Goal: Find specific page/section: Find specific page/section

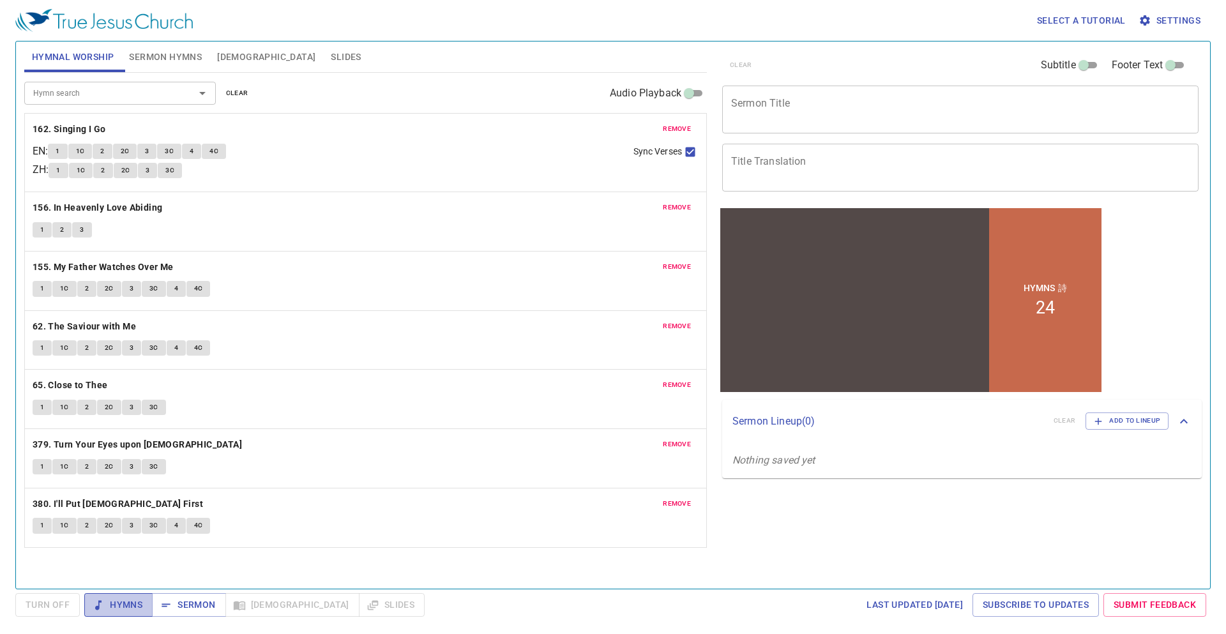
click at [112, 606] on span "Hymns" at bounding box center [119, 605] width 48 height 16
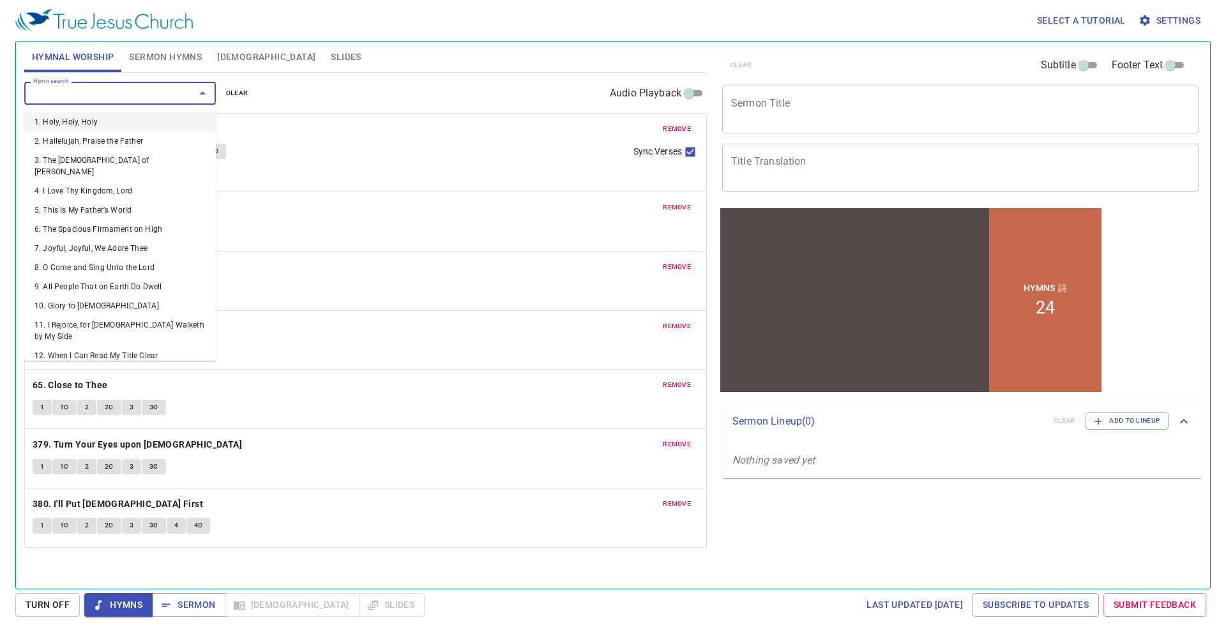
click at [149, 94] on input "Hymn search" at bounding box center [101, 93] width 146 height 15
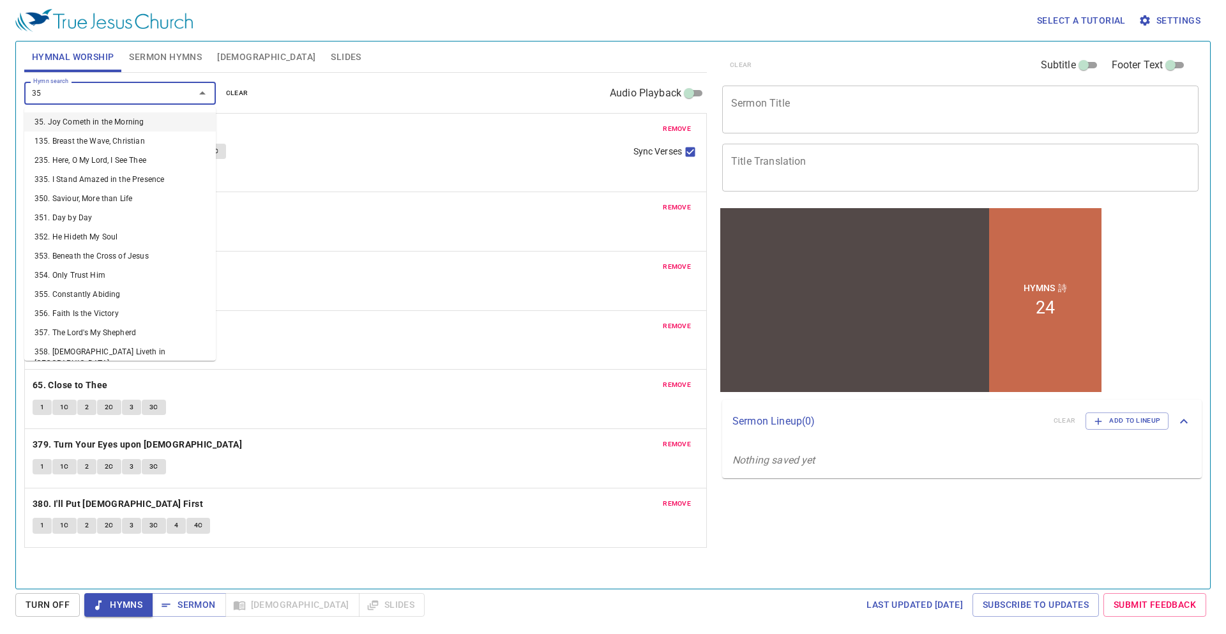
type input "351"
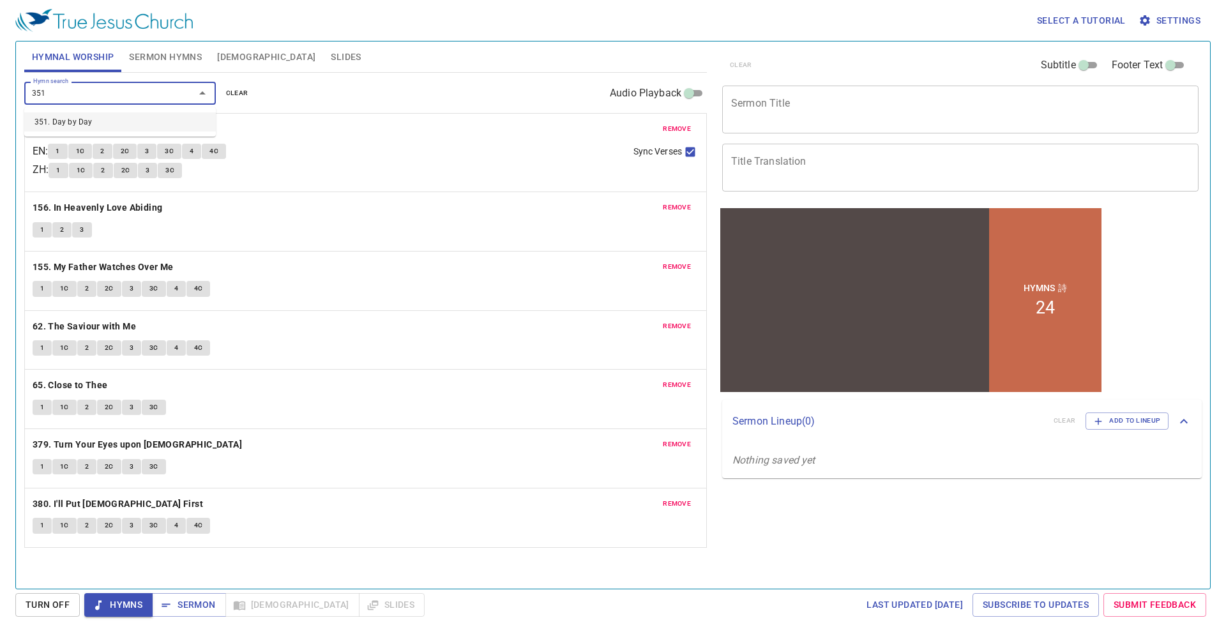
click at [160, 121] on li "351. Day by Day" at bounding box center [120, 121] width 192 height 19
click at [677, 125] on span "remove" at bounding box center [677, 128] width 28 height 11
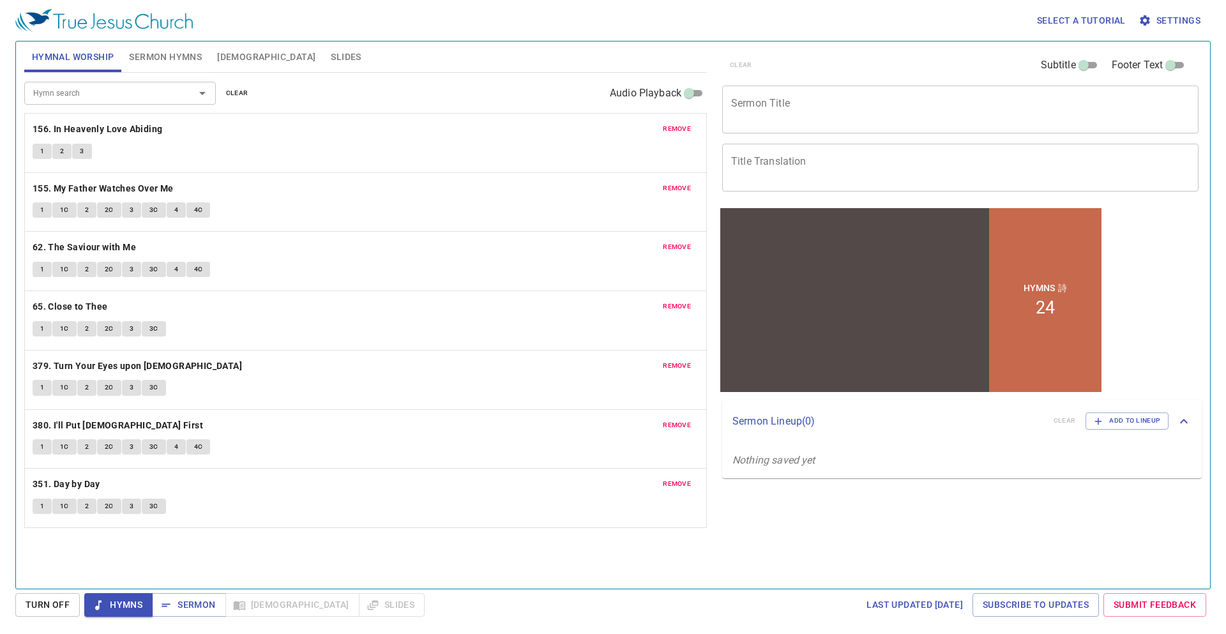
click at [676, 125] on span "remove" at bounding box center [677, 128] width 28 height 11
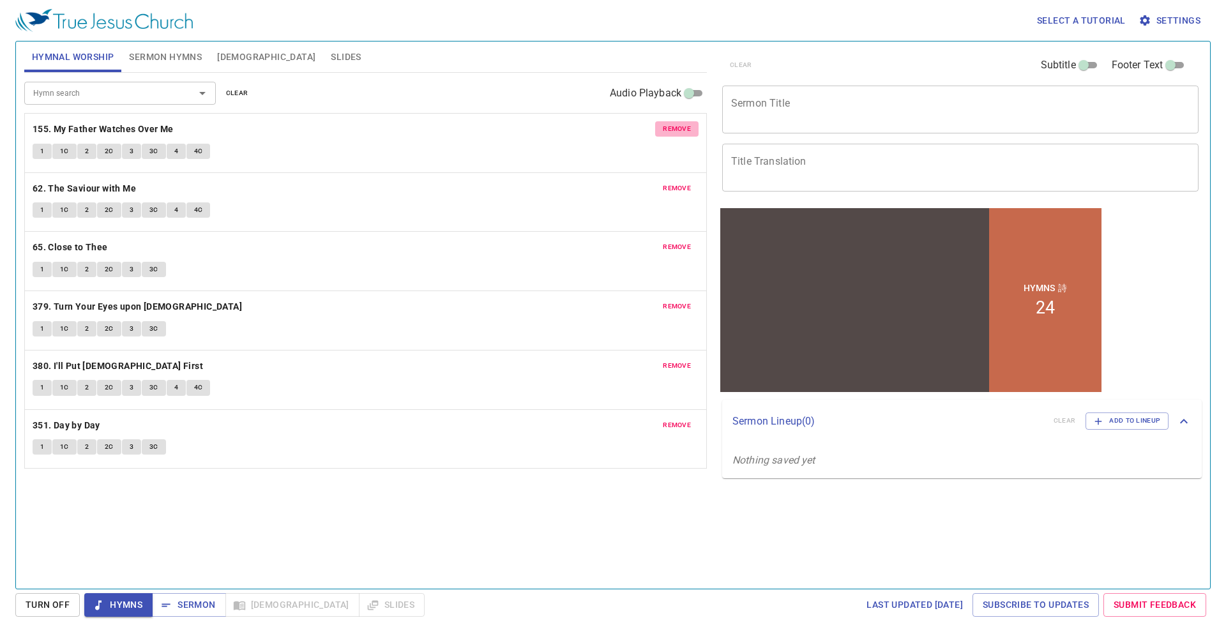
click at [676, 125] on span "remove" at bounding box center [677, 128] width 28 height 11
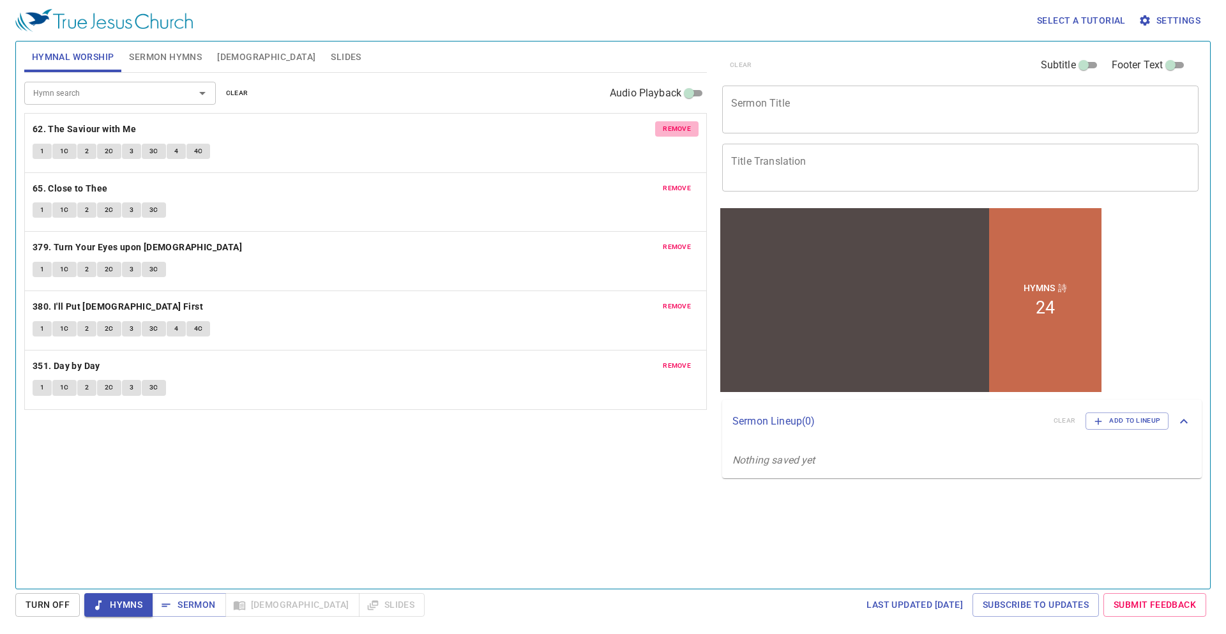
click at [676, 125] on span "remove" at bounding box center [677, 128] width 28 height 11
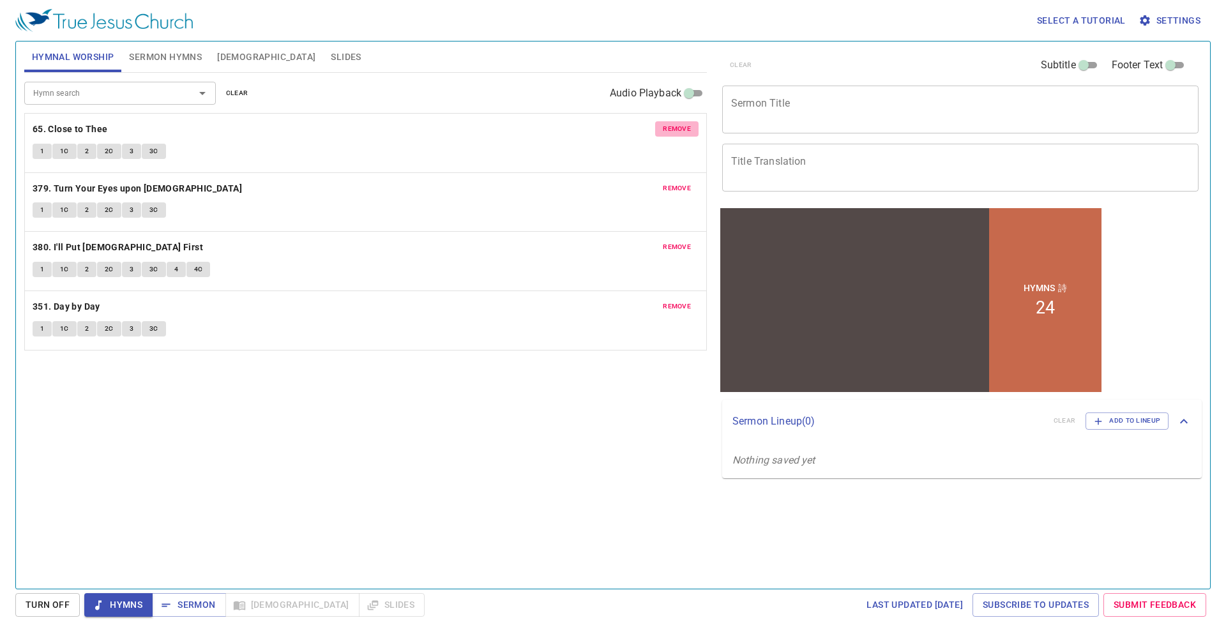
click at [676, 125] on span "remove" at bounding box center [677, 128] width 28 height 11
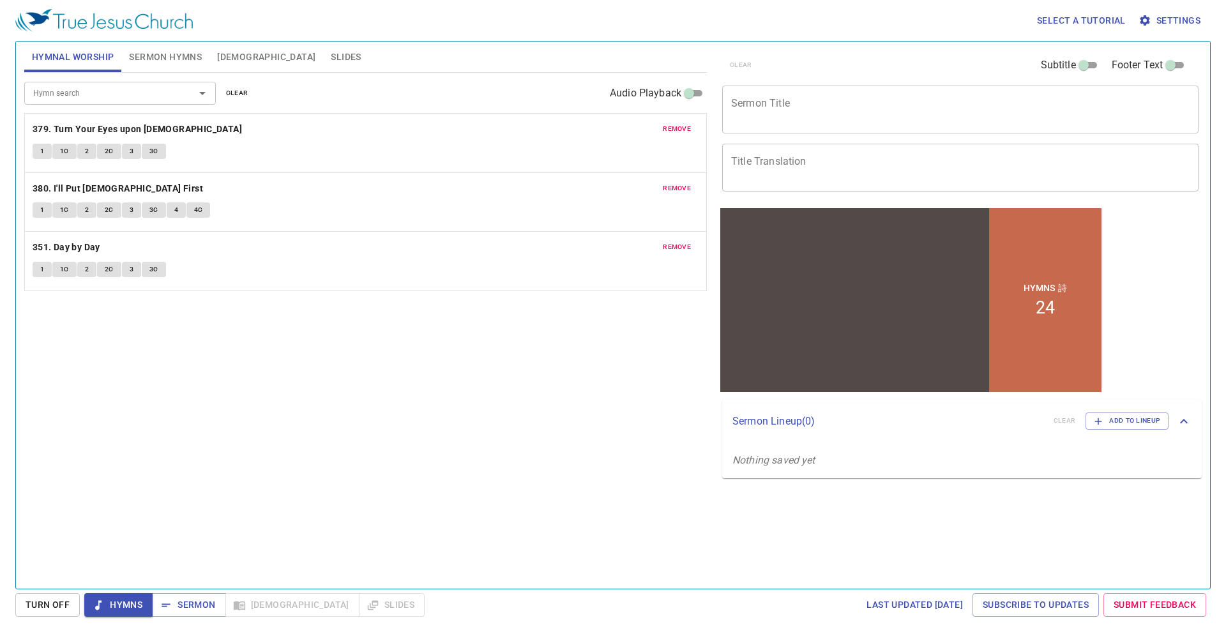
click at [676, 125] on span "remove" at bounding box center [677, 128] width 28 height 11
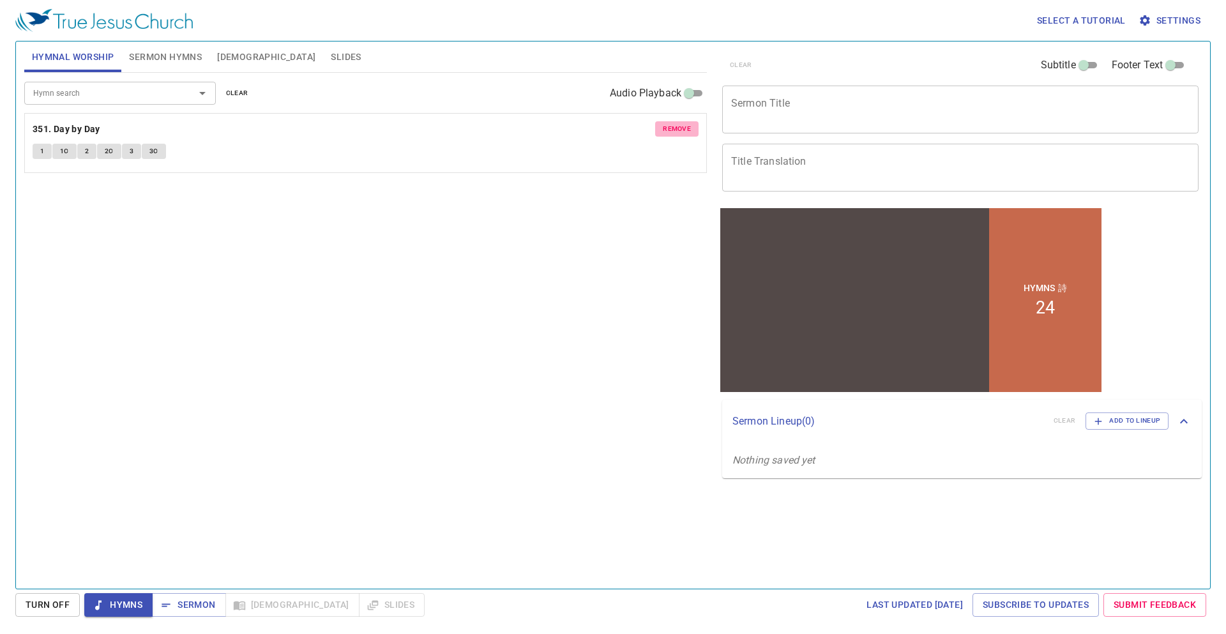
click at [676, 125] on span "remove" at bounding box center [677, 128] width 28 height 11
click at [116, 93] on input "Hymn search" at bounding box center [101, 93] width 146 height 15
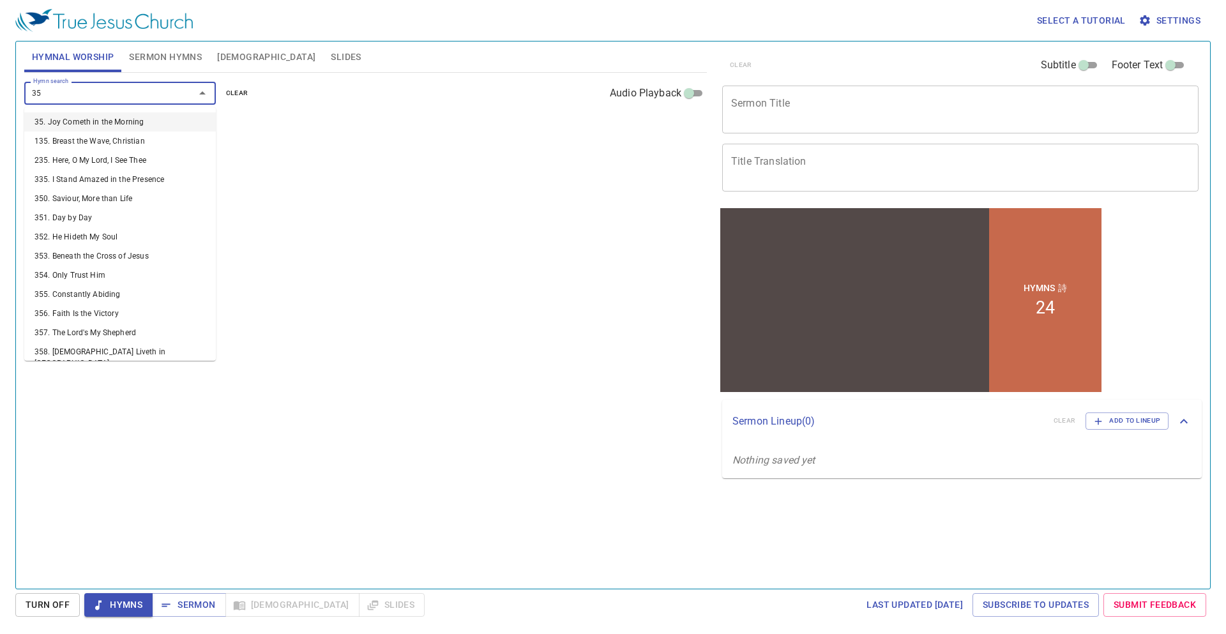
type input "351"
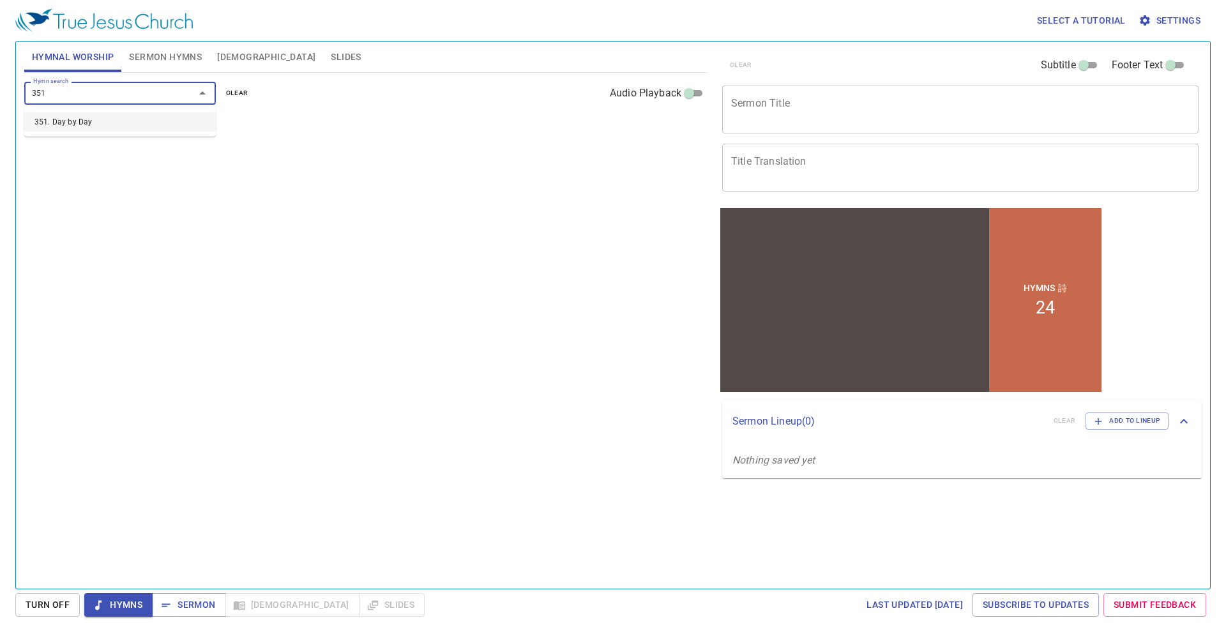
click at [92, 130] on li "351. Day by Day" at bounding box center [120, 121] width 192 height 19
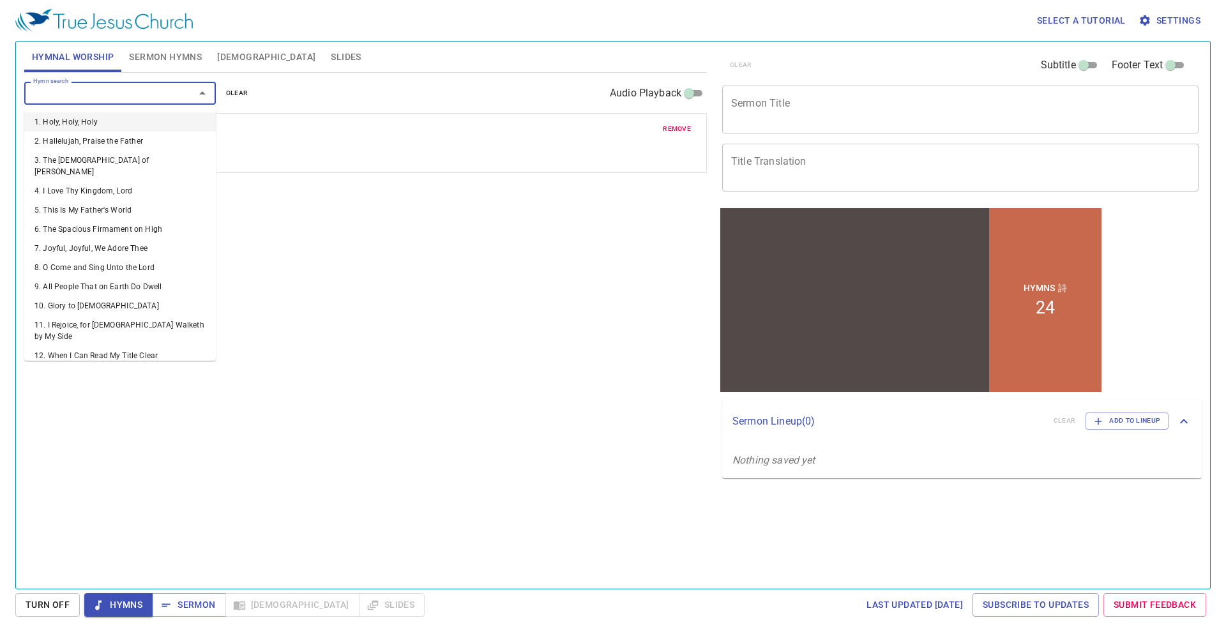
click at [110, 96] on input "Hymn search" at bounding box center [101, 93] width 146 height 15
type input "377"
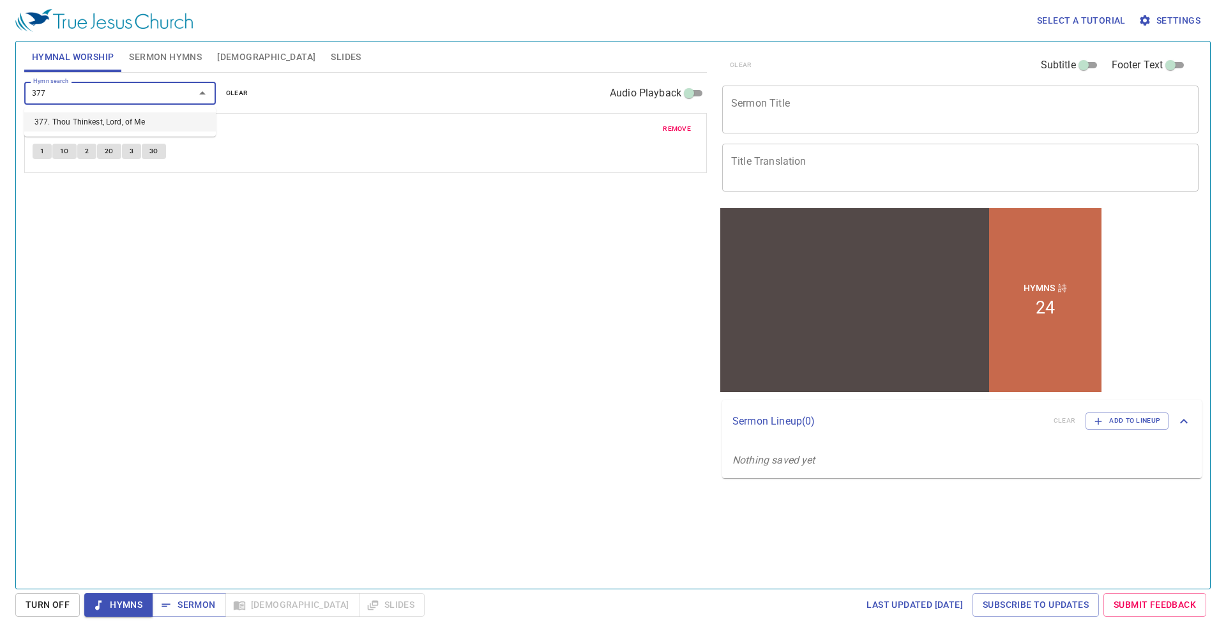
click at [103, 112] on li "377. Thou Thinkest, Lord, of Me" at bounding box center [120, 121] width 192 height 19
click at [107, 96] on input "Hymn search" at bounding box center [101, 93] width 146 height 15
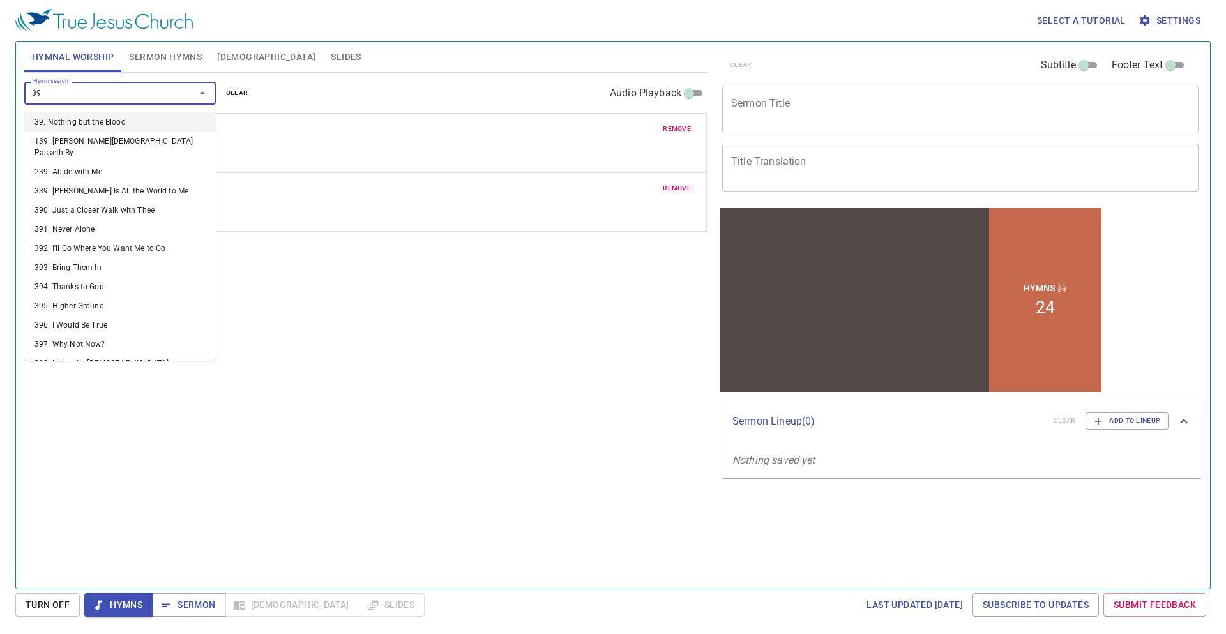
type input "394"
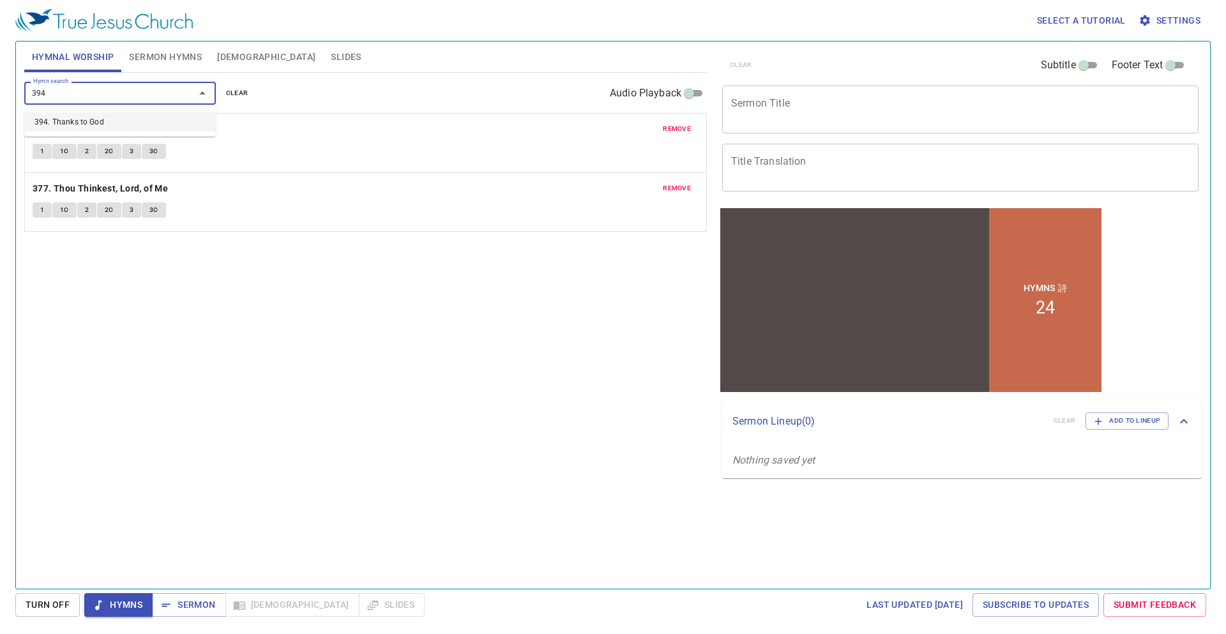
click at [117, 114] on li "394. Thanks to God" at bounding box center [120, 121] width 192 height 19
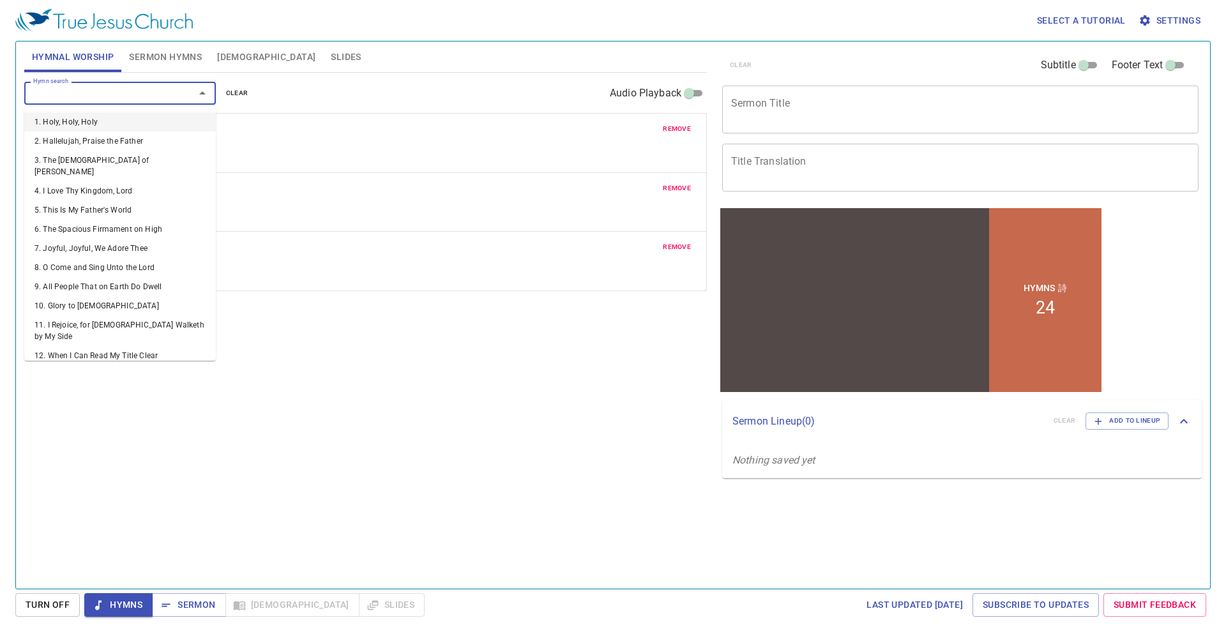
click at [76, 89] on input "Hymn search" at bounding box center [101, 93] width 146 height 15
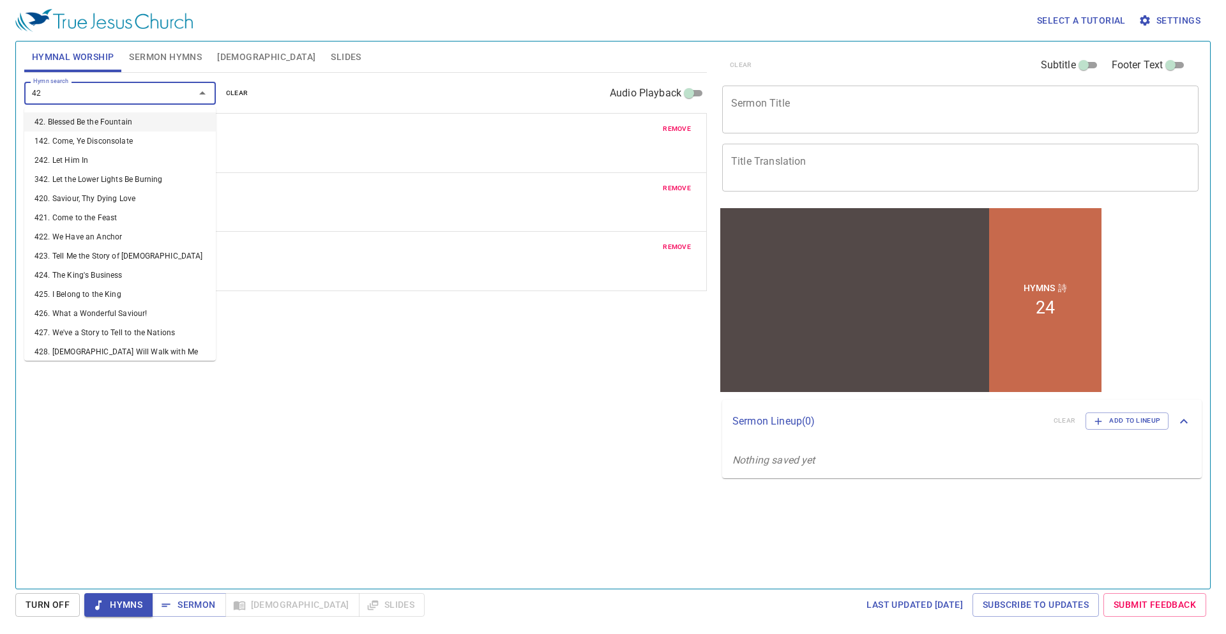
type input "429"
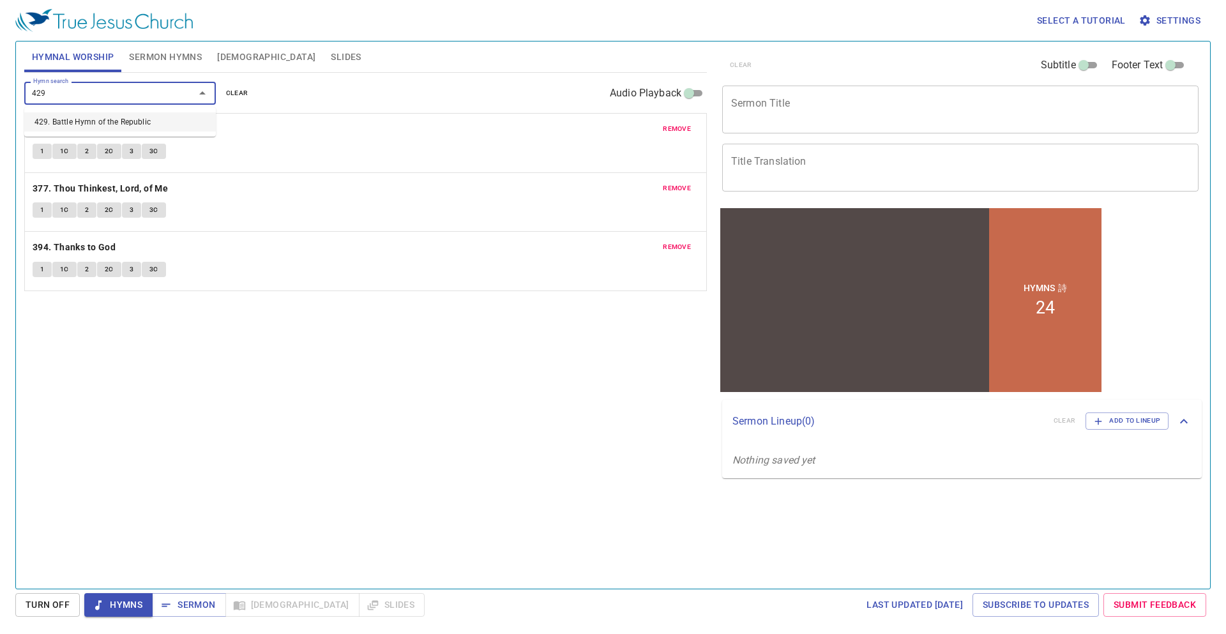
click at [68, 121] on li "429. Battle Hymn of the Republic" at bounding box center [120, 121] width 192 height 19
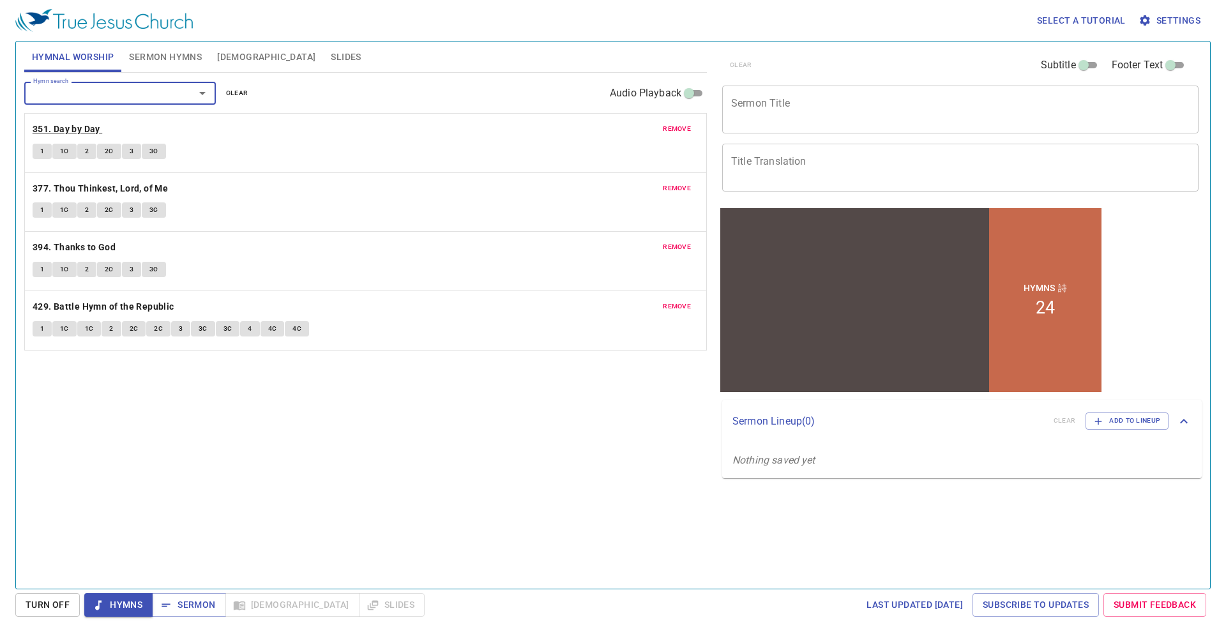
click at [60, 126] on b "351. Day by Day" at bounding box center [67, 129] width 68 height 16
drag, startPoint x: 128, startPoint y: 155, endPoint x: 140, endPoint y: 150, distance: 12.3
click at [130, 155] on span "3" at bounding box center [132, 151] width 4 height 11
click at [128, 155] on button "3" at bounding box center [131, 151] width 19 height 15
click at [133, 152] on span "3" at bounding box center [132, 151] width 4 height 11
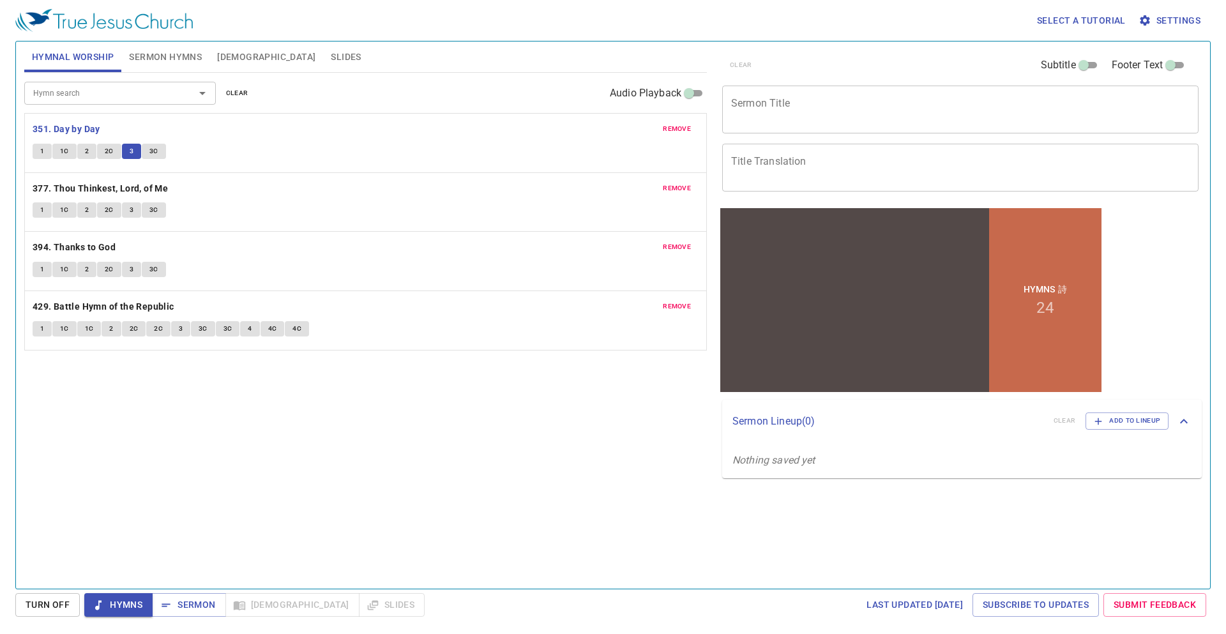
click at [1147, 21] on icon "button" at bounding box center [1145, 20] width 13 height 13
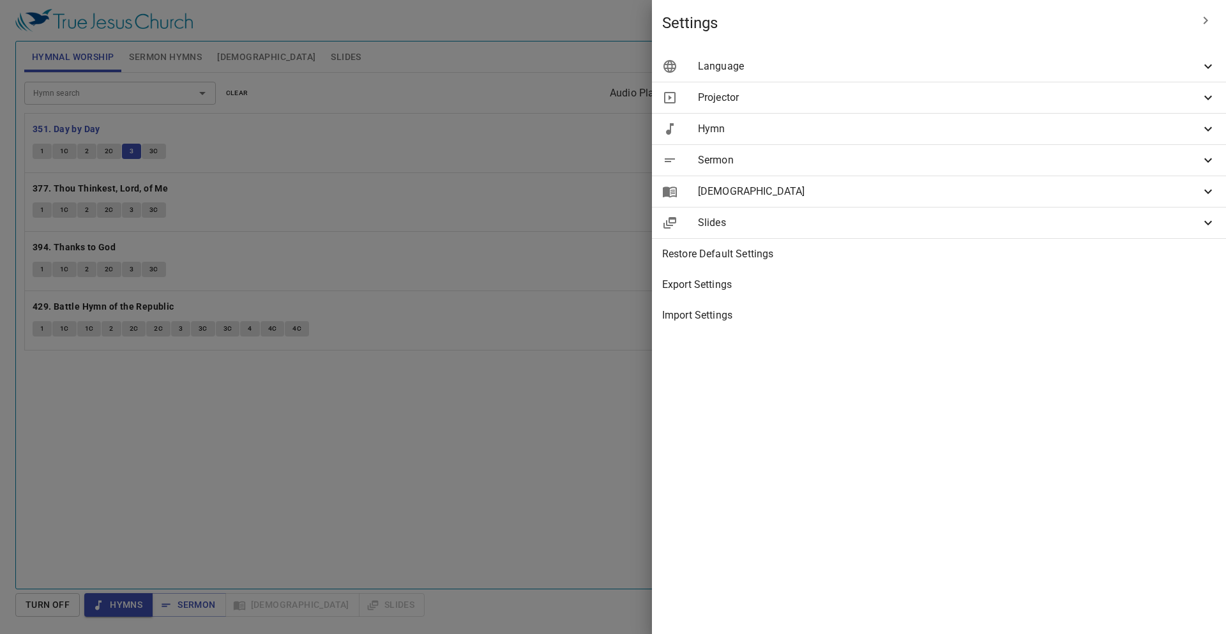
click at [931, 103] on span "Projector" at bounding box center [949, 97] width 503 height 15
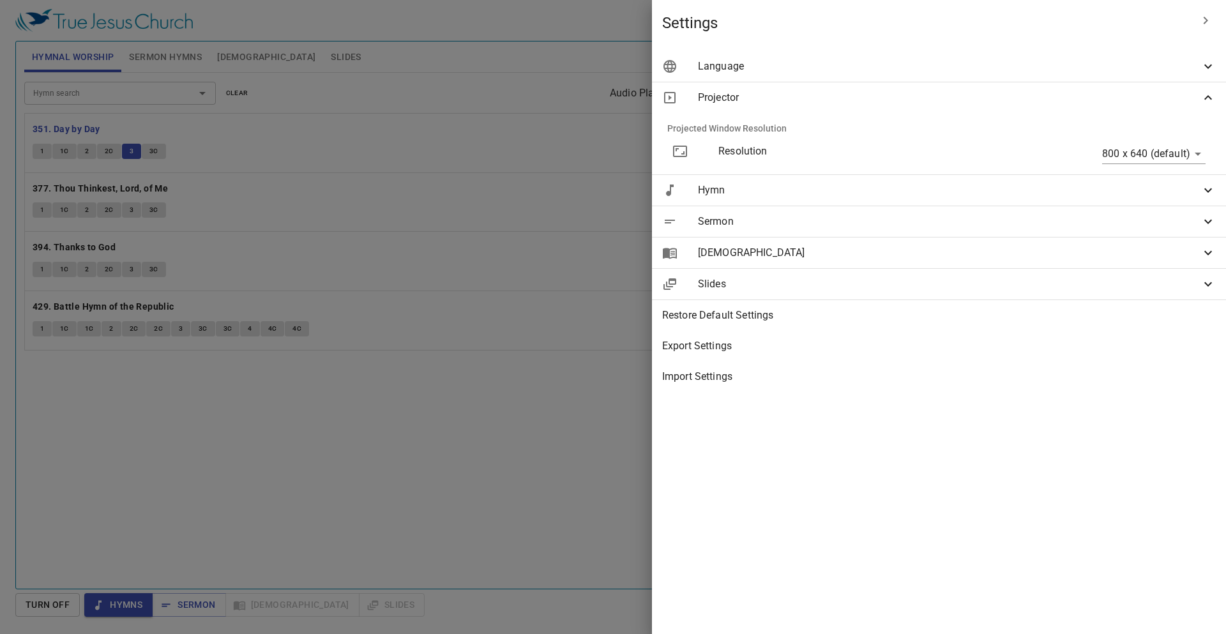
click at [946, 150] on p "Resolution" at bounding box center [847, 151] width 257 height 15
click at [551, 186] on div at bounding box center [613, 317] width 1226 height 634
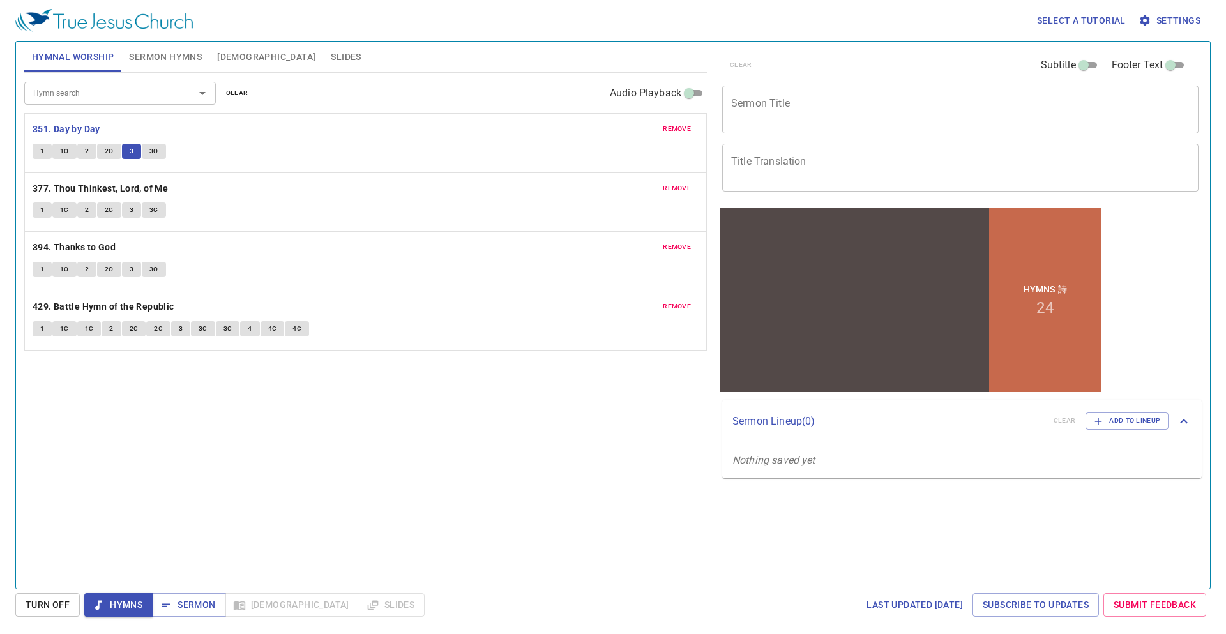
click at [1142, 25] on icon "button" at bounding box center [1145, 20] width 13 height 13
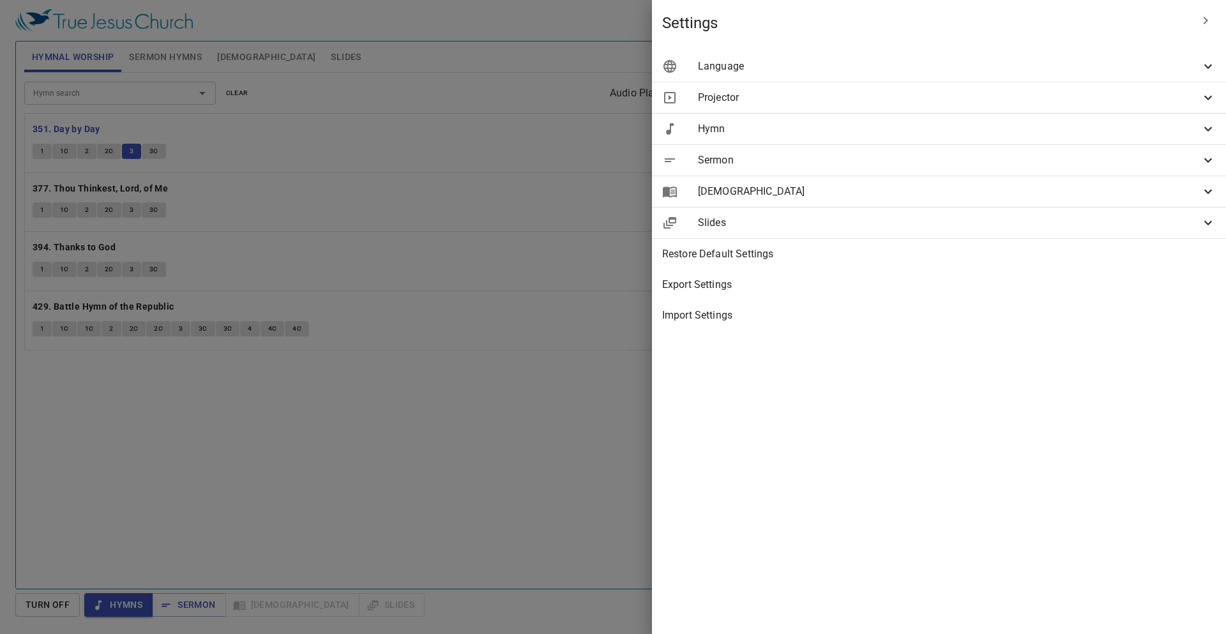
click at [605, 188] on div at bounding box center [613, 317] width 1226 height 634
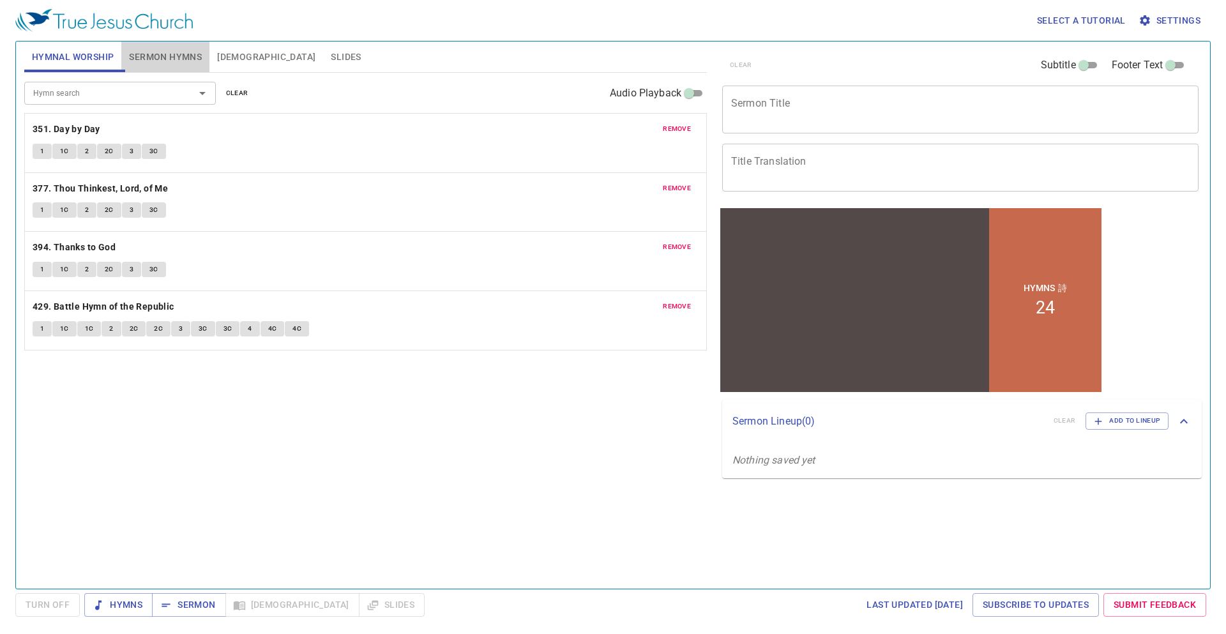
click at [172, 61] on span "Sermon Hymns" at bounding box center [165, 57] width 73 height 16
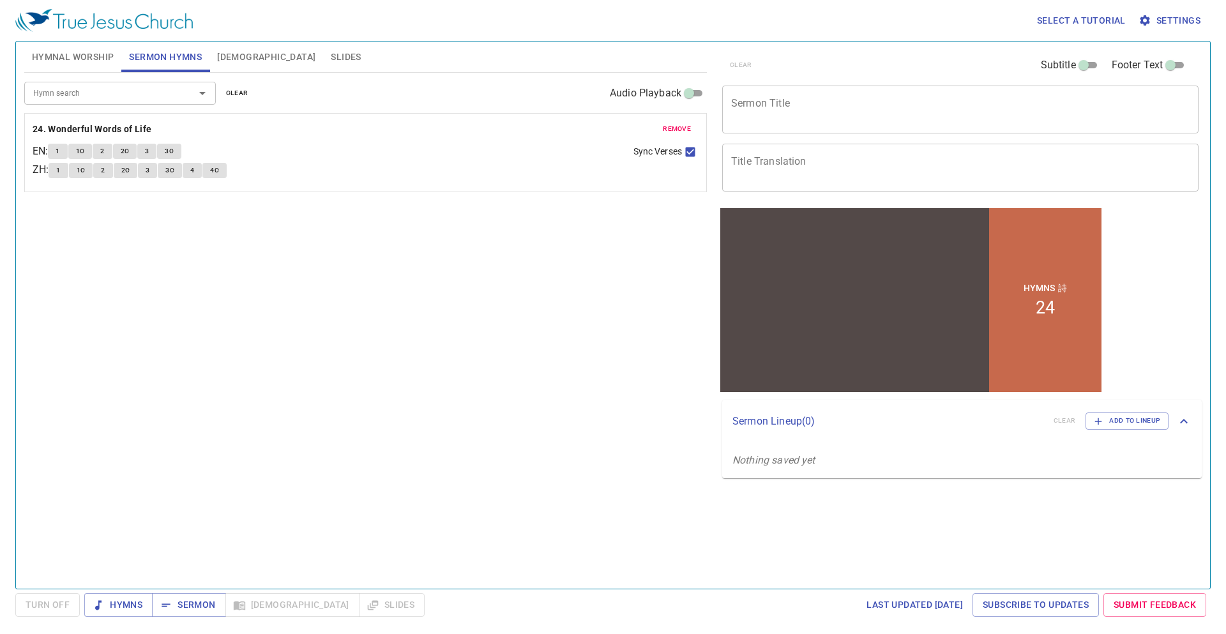
click at [680, 125] on span "remove" at bounding box center [677, 128] width 28 height 11
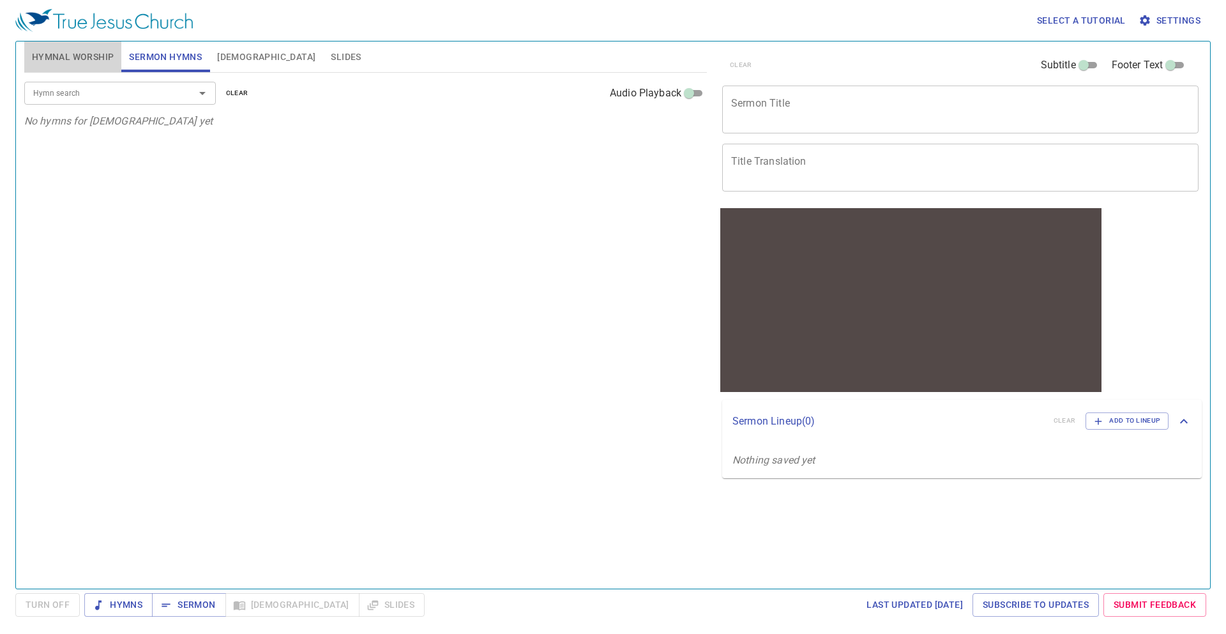
drag, startPoint x: 109, startPoint y: 49, endPoint x: 119, endPoint y: 40, distance: 13.6
click at [112, 47] on button "Hymnal Worship" at bounding box center [73, 57] width 98 height 31
